Goal: Task Accomplishment & Management: Manage account settings

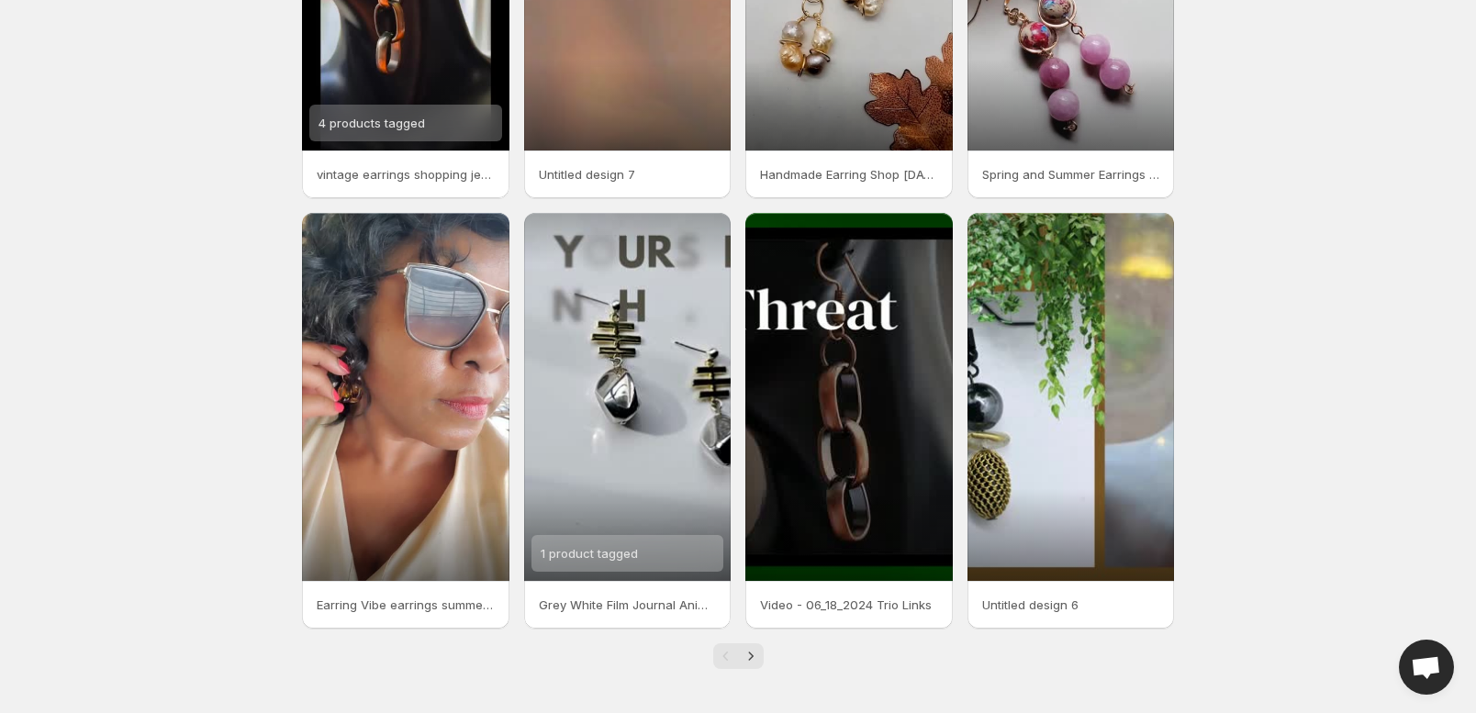
scroll to position [511, 0]
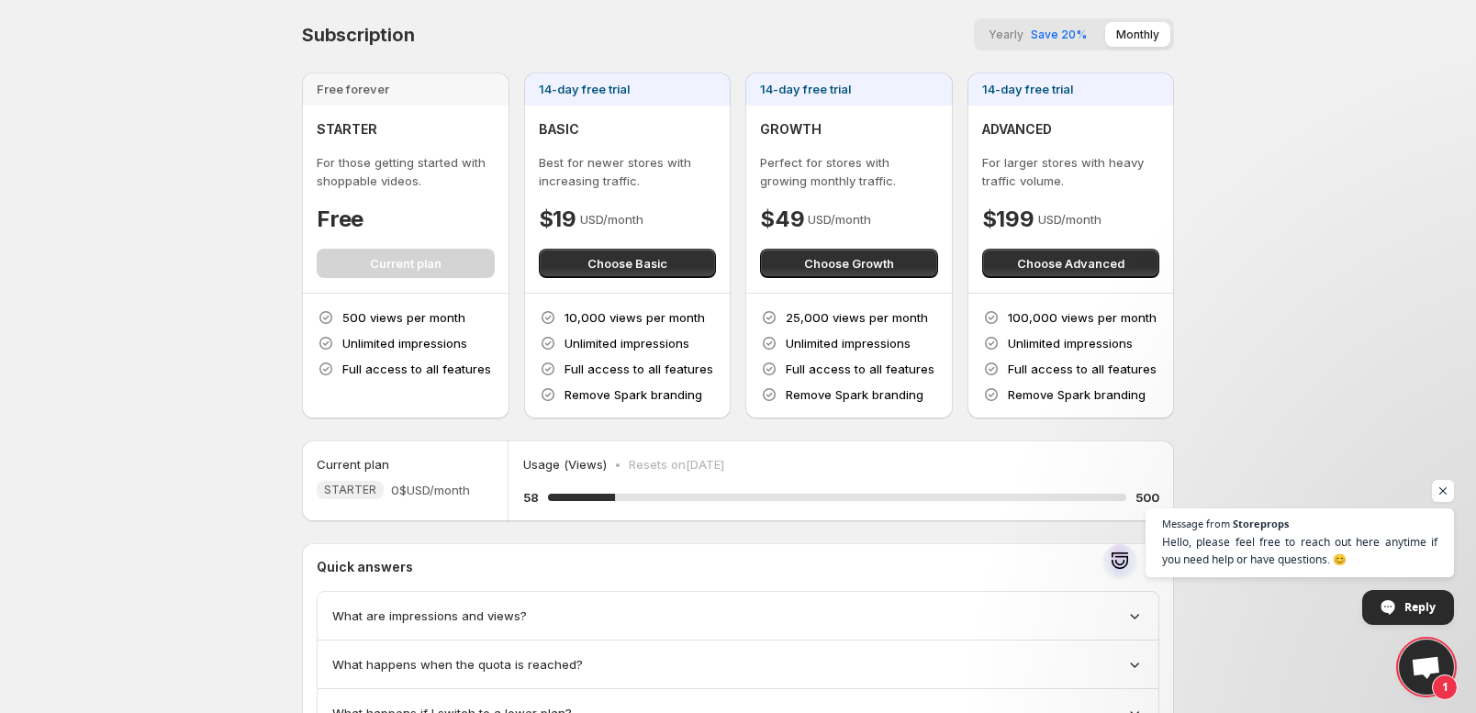
click at [1415, 395] on body "Home Feeds Videos Subscription Settings Subscription Yearly Save 20% Monthly Fr…" at bounding box center [738, 356] width 1476 height 713
click at [1444, 490] on span "Open chat" at bounding box center [1443, 491] width 23 height 23
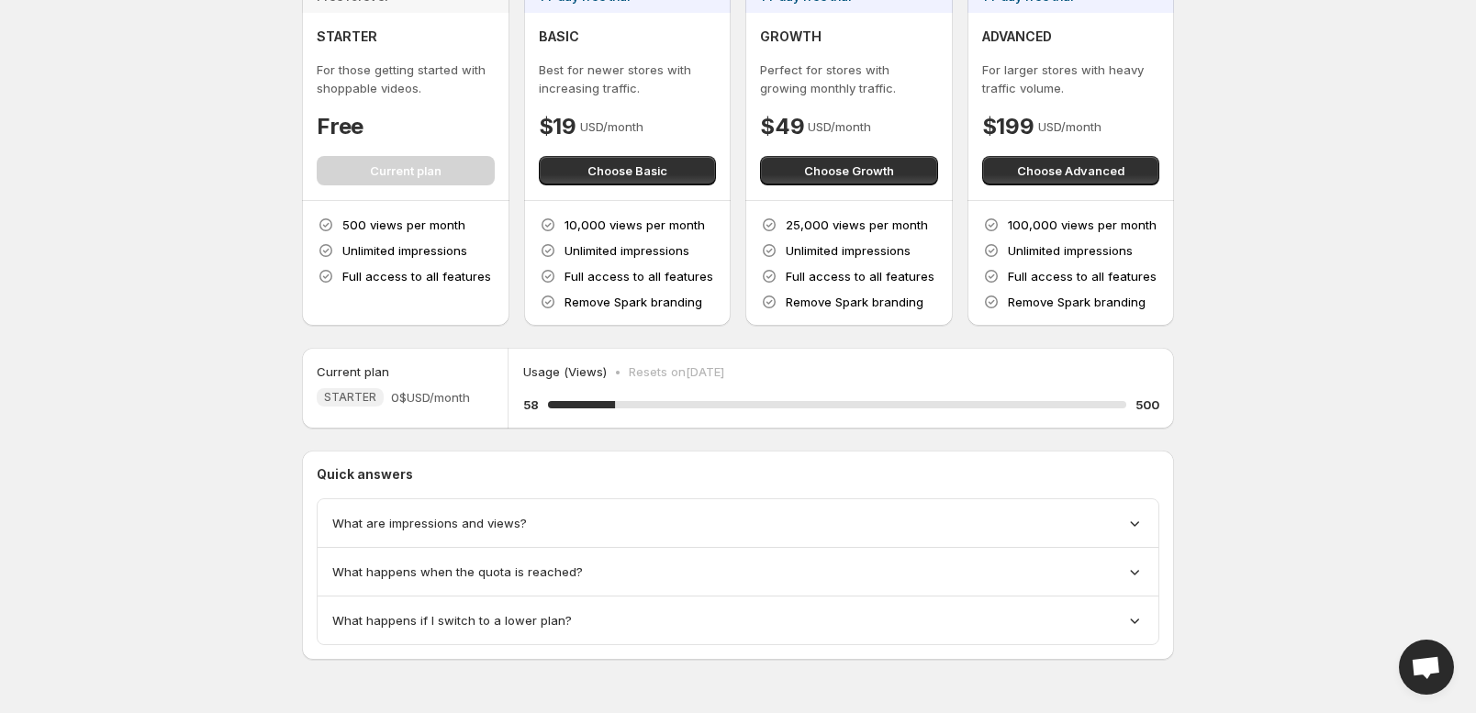
scroll to position [227, 0]
